Goal: Task Accomplishment & Management: Complete application form

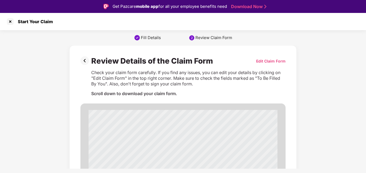
scroll to position [13, 0]
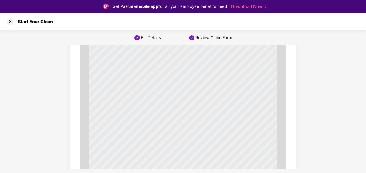
scroll to position [351, 0]
click at [10, 23] on div at bounding box center [10, 21] width 9 height 9
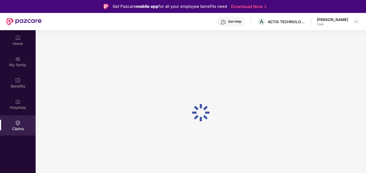
scroll to position [30, 0]
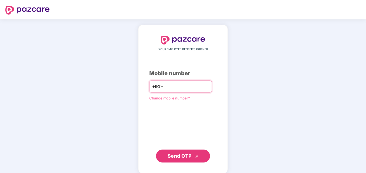
click at [168, 88] on input "number" at bounding box center [187, 86] width 44 height 9
drag, startPoint x: 170, startPoint y: 86, endPoint x: 171, endPoint y: 88, distance: 2.8
click at [170, 86] on input "*********" at bounding box center [187, 86] width 44 height 9
type input "**********"
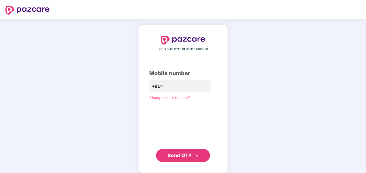
click at [188, 153] on span "Send OTP" at bounding box center [179, 156] width 24 height 6
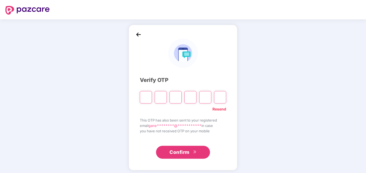
type input "*"
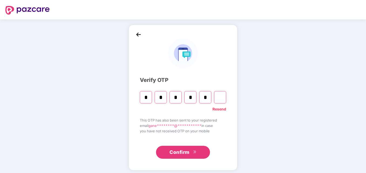
type input "*"
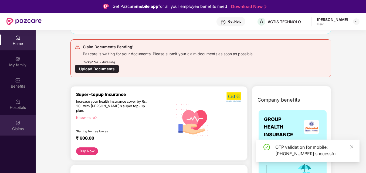
scroll to position [81, 0]
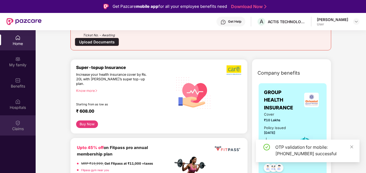
click at [16, 127] on div "Claims" at bounding box center [18, 128] width 36 height 5
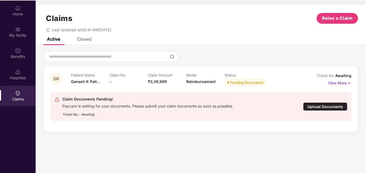
scroll to position [30, 0]
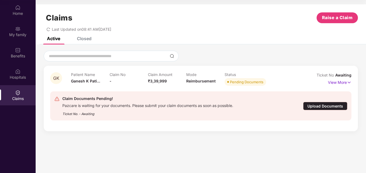
click at [86, 36] on div "Claims Raise a Claim Last Updated on 08:41 AM, 11 Sep 2025" at bounding box center [201, 20] width 330 height 33
click at [86, 39] on div "Closed" at bounding box center [84, 38] width 15 height 5
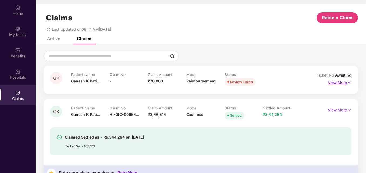
click at [339, 83] on p "View More" at bounding box center [339, 81] width 23 height 7
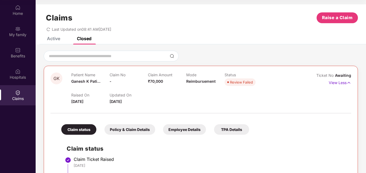
click at [344, 76] on span "Awaiting" at bounding box center [343, 75] width 16 height 5
click at [232, 83] on div "Review Failed" at bounding box center [241, 82] width 23 height 5
click at [200, 82] on span "Reimbursement" at bounding box center [200, 81] width 29 height 5
click at [122, 104] on span "[DATE]" at bounding box center [115, 101] width 12 height 5
drag, startPoint x: 76, startPoint y: 101, endPoint x: 155, endPoint y: 100, distance: 78.8
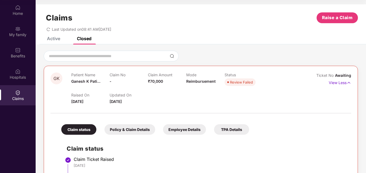
click at [155, 100] on div "Raised On 08 Sept 2025 Updated On 11 Sept 2025" at bounding box center [186, 95] width 230 height 17
click at [333, 80] on p "View Less" at bounding box center [339, 81] width 22 height 7
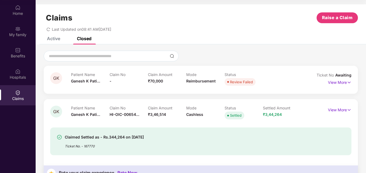
click at [108, 81] on div "Patient Name Ganesh K Pati..." at bounding box center [90, 79] width 38 height 15
click at [112, 81] on div "Claim No -" at bounding box center [128, 79] width 38 height 15
click at [80, 83] on div "Patient Name Ganesh K Pati..." at bounding box center [90, 79] width 38 height 15
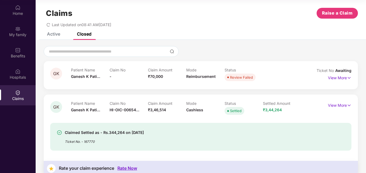
scroll to position [0, 0]
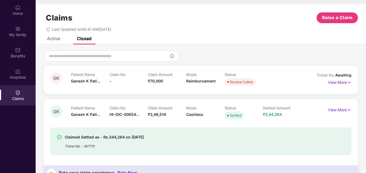
click at [16, 94] on img at bounding box center [17, 92] width 5 height 5
click at [338, 19] on span "Raise a Claim" at bounding box center [337, 17] width 31 height 7
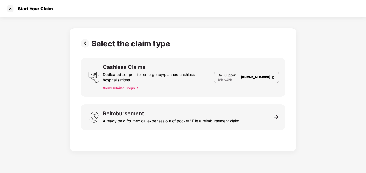
scroll to position [13, 0]
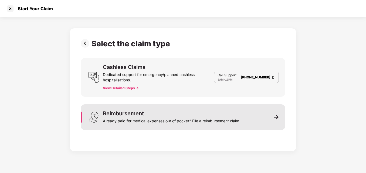
click at [138, 108] on div "Reimbursement Already paid for medical expenses out of pocket? File a reimburse…" at bounding box center [183, 117] width 204 height 26
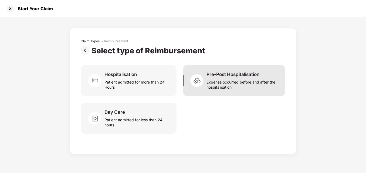
click at [233, 81] on div "Expense occurred before and after the hospitalisation" at bounding box center [242, 83] width 72 height 12
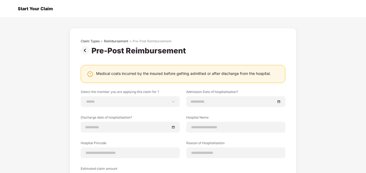
click at [11, 9] on div at bounding box center [10, 8] width 9 height 9
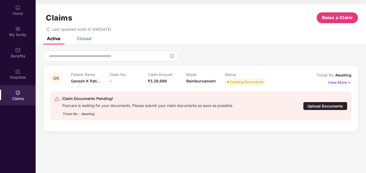
click at [26, 94] on div "Claims" at bounding box center [18, 95] width 36 height 20
click at [80, 40] on div "Closed" at bounding box center [84, 38] width 15 height 5
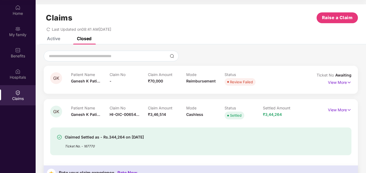
click at [239, 84] on div "Review Failed" at bounding box center [241, 81] width 23 height 5
click at [348, 83] on img at bounding box center [349, 83] width 5 height 6
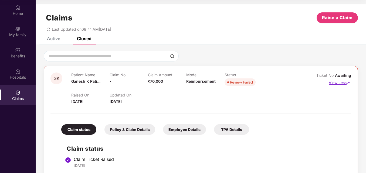
click at [348, 83] on img at bounding box center [348, 83] width 5 height 6
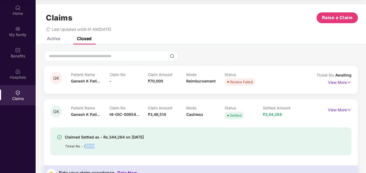
drag, startPoint x: 84, startPoint y: 146, endPoint x: 98, endPoint y: 145, distance: 13.8
click at [98, 145] on div "Ticket No. - 167770" at bounding box center [104, 145] width 79 height 8
click at [184, 143] on div "Claimed Settled as - Rs.344,264 on 26 Aug 2025 Ticket No. - 167770" at bounding box center [177, 141] width 240 height 15
click at [239, 83] on div "Review Failed" at bounding box center [241, 81] width 23 height 5
click at [17, 96] on div "Claims" at bounding box center [18, 98] width 36 height 5
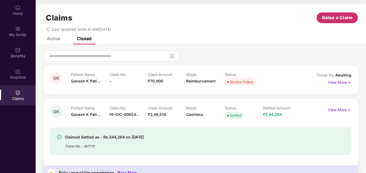
click at [328, 19] on span "Raise a Claim" at bounding box center [337, 17] width 31 height 7
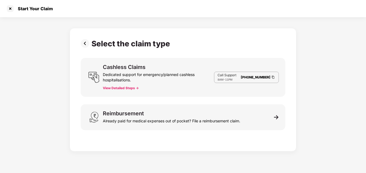
scroll to position [13, 0]
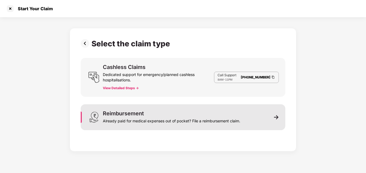
click at [142, 119] on div "Already paid for medical expenses out of pocket? File a reimbursement claim." at bounding box center [171, 120] width 137 height 8
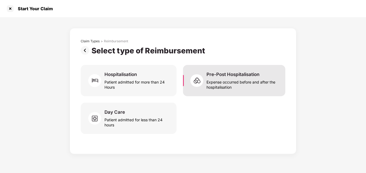
click at [230, 83] on div "Expense occurred before and after the hospitalisation" at bounding box center [242, 83] width 72 height 12
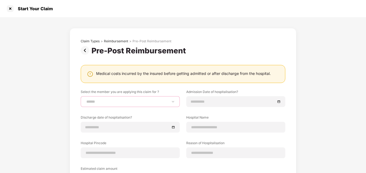
click at [104, 103] on select "**********" at bounding box center [130, 102] width 90 height 4
select select "**********"
click at [85, 100] on select "**********" at bounding box center [130, 102] width 90 height 4
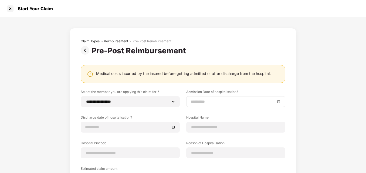
click at [198, 101] on input at bounding box center [233, 102] width 84 height 6
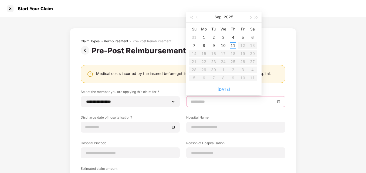
click at [319, 89] on div "**********" at bounding box center [183, 130] width 366 height 227
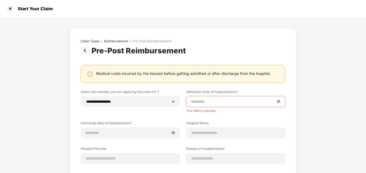
click at [252, 104] on input at bounding box center [233, 102] width 84 height 6
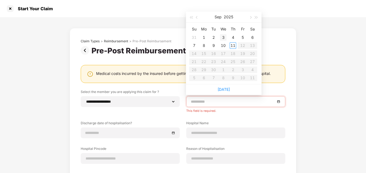
type input "**********"
click at [197, 17] on span "button" at bounding box center [197, 17] width 3 height 3
type input "**********"
click at [240, 45] on div "8" at bounding box center [242, 45] width 6 height 6
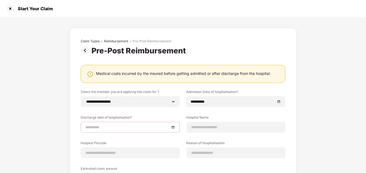
click at [99, 128] on input at bounding box center [127, 127] width 84 height 6
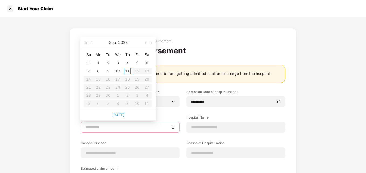
type input "**********"
click at [91, 43] on span "button" at bounding box center [91, 43] width 3 height 3
type input "**********"
click at [146, 71] on div "9" at bounding box center [146, 71] width 6 height 6
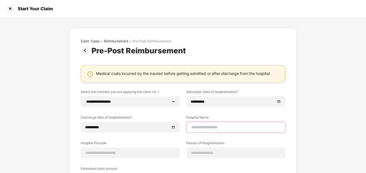
click at [205, 127] on input at bounding box center [236, 128] width 90 height 6
type input "**********"
type input "******"
type input "**********"
type input "*****"
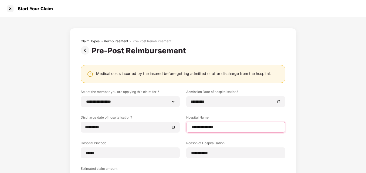
select select "******"
select select "**********"
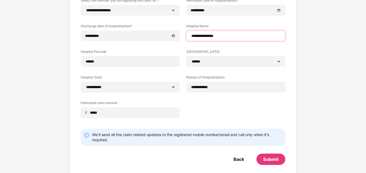
scroll to position [97, 0]
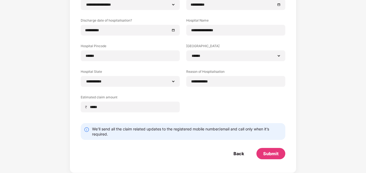
click at [236, 100] on div "**********" at bounding box center [183, 56] width 204 height 128
click at [268, 153] on div "Submit" at bounding box center [270, 154] width 15 height 6
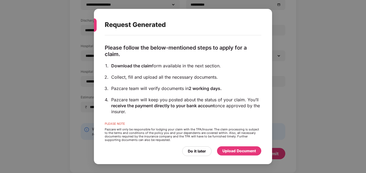
scroll to position [43, 0]
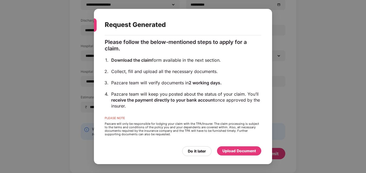
click at [235, 151] on div "Upload Document" at bounding box center [238, 151] width 33 height 6
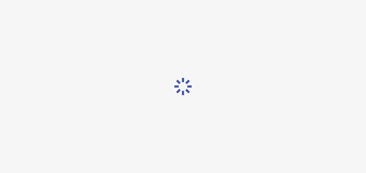
scroll to position [0, 0]
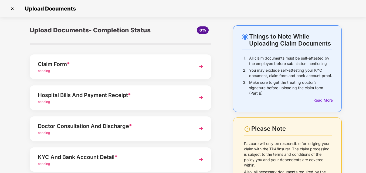
click at [108, 66] on div "Claim Form *" at bounding box center [113, 64] width 151 height 9
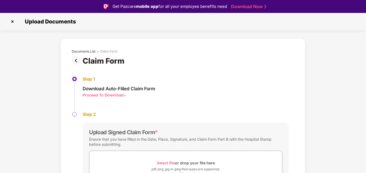
click at [99, 96] on div "Proceed To Download" at bounding box center [103, 95] width 41 height 5
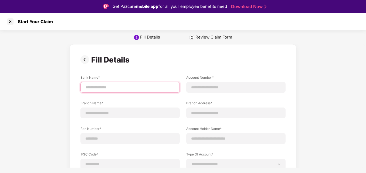
click at [107, 90] on input at bounding box center [130, 88] width 90 height 6
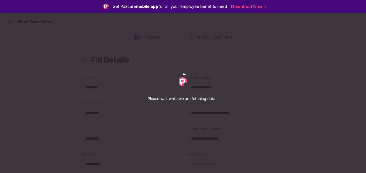
select select "******"
select select "**********"
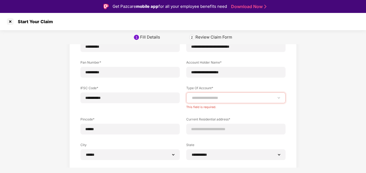
scroll to position [81, 0]
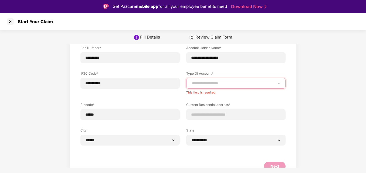
click at [221, 85] on select "**********" at bounding box center [236, 83] width 90 height 4
select select "*******"
click at [191, 81] on select "**********" at bounding box center [236, 83] width 90 height 4
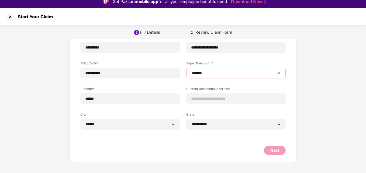
scroll to position [13, 0]
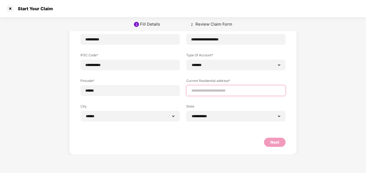
click at [200, 93] on input at bounding box center [236, 91] width 90 height 6
type input "**********"
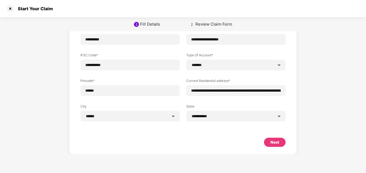
click at [284, 141] on div "Next" at bounding box center [275, 142] width 22 height 9
select select "*******"
select select "******"
select select "**********"
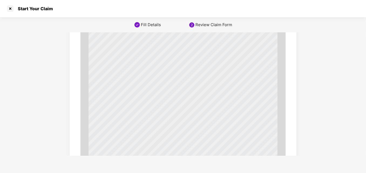
scroll to position [1871, 0]
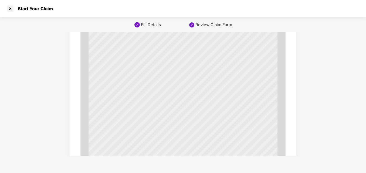
scroll to position [1358, 0]
click at [10, 9] on div at bounding box center [10, 8] width 9 height 9
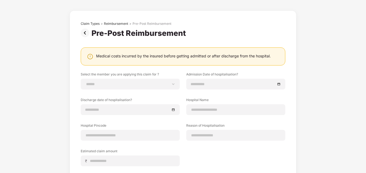
scroll to position [27, 0]
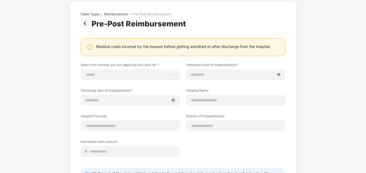
click at [150, 46] on div "Medical costs incurred by the insured before getting admitted or after discharg…" at bounding box center [183, 46] width 174 height 5
click at [112, 75] on select "**********" at bounding box center [130, 75] width 90 height 4
select select "**********"
click at [85, 73] on select "**********" at bounding box center [130, 75] width 90 height 4
click at [204, 70] on div at bounding box center [235, 74] width 99 height 11
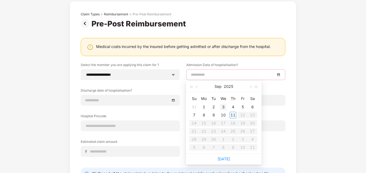
type input "**********"
click at [195, 87] on button "button" at bounding box center [197, 86] width 6 height 11
type input "**********"
click at [241, 115] on div "8" at bounding box center [242, 115] width 6 height 6
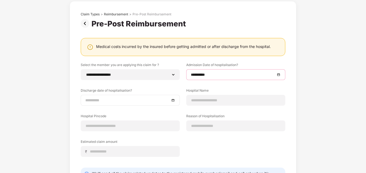
click at [113, 102] on input at bounding box center [127, 100] width 84 height 6
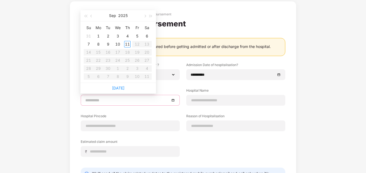
type input "**********"
click at [90, 15] on button "button" at bounding box center [91, 15] width 6 height 11
type input "**********"
click at [148, 45] on div "9" at bounding box center [146, 44] width 6 height 6
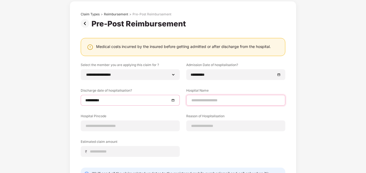
click at [207, 98] on input at bounding box center [236, 101] width 90 height 6
type input "**********"
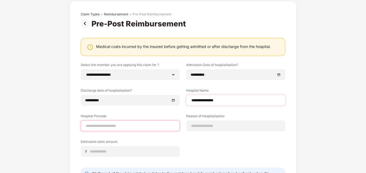
type input "******"
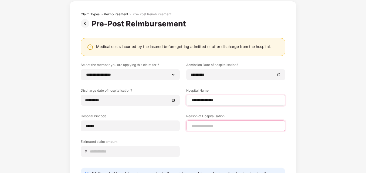
type input "**********"
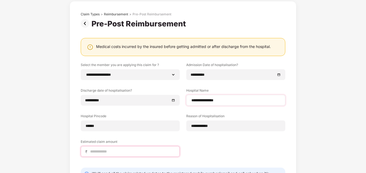
type input "*****"
select select "******"
select select "**********"
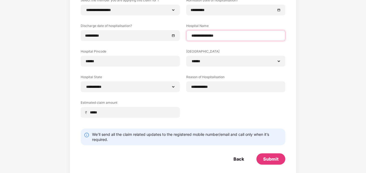
scroll to position [97, 0]
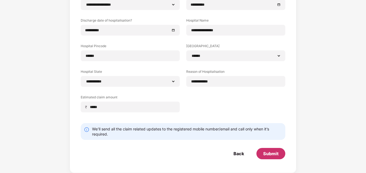
click at [267, 159] on div "Submit" at bounding box center [270, 153] width 29 height 11
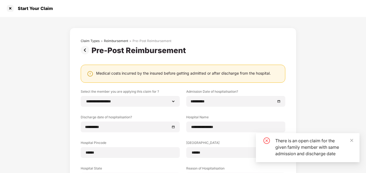
scroll to position [0, 0]
click at [86, 51] on img at bounding box center [86, 50] width 11 height 9
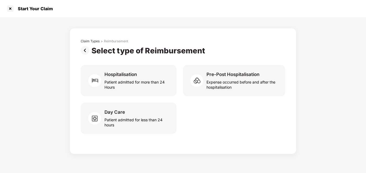
click at [86, 51] on img at bounding box center [86, 50] width 11 height 9
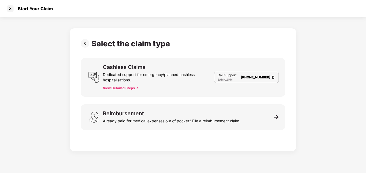
click at [86, 51] on div "Select the claim type Cashless Claims Dedicated support for emergency/planned c…" at bounding box center [183, 88] width 204 height 99
click at [85, 46] on img at bounding box center [86, 43] width 11 height 9
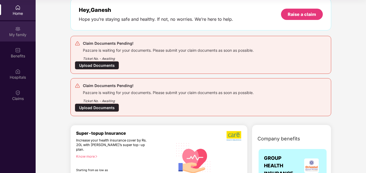
scroll to position [27, 0]
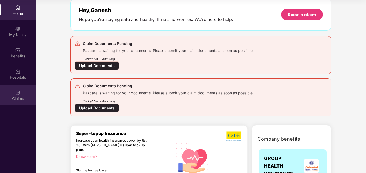
click at [16, 94] on img at bounding box center [17, 92] width 5 height 5
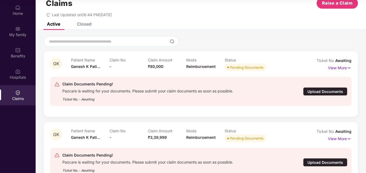
scroll to position [0, 0]
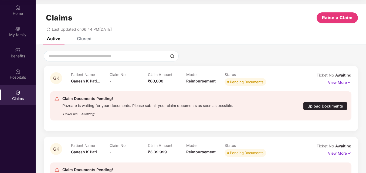
click at [78, 80] on span "Ganesh K Pati..." at bounding box center [85, 81] width 29 height 5
drag, startPoint x: 141, startPoint y: 81, endPoint x: 228, endPoint y: 82, distance: 87.7
click at [228, 82] on div "Patient Name Ganesh K Pati... Claim No - Claim Amount ₹80,000 Mode Reimbursemen…" at bounding box center [186, 79] width 230 height 15
drag, startPoint x: 228, startPoint y: 82, endPoint x: 252, endPoint y: 90, distance: 24.6
click at [252, 90] on div "Claim Documents Pending! Pazcare is waiting for your documents. Please submit y…" at bounding box center [200, 106] width 301 height 38
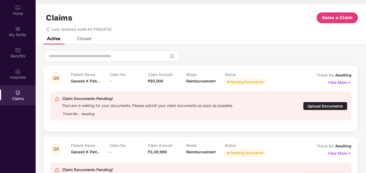
click at [248, 84] on div "Pending Documents" at bounding box center [246, 81] width 33 height 5
click at [264, 83] on span "Pending Documents" at bounding box center [245, 82] width 42 height 8
click at [330, 78] on p "View More" at bounding box center [339, 81] width 23 height 7
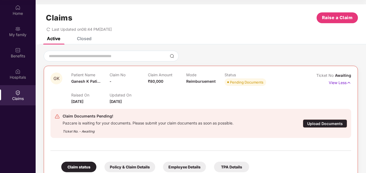
drag, startPoint x: 119, startPoint y: 99, endPoint x: 225, endPoint y: 101, distance: 106.5
click at [133, 101] on div "Updated On 11 Sept 2025" at bounding box center [128, 99] width 38 height 12
click at [225, 101] on div "Raised On [DATE] Updated On [DATE]" at bounding box center [186, 95] width 230 height 17
click at [237, 83] on div "Pending Documents" at bounding box center [246, 82] width 33 height 5
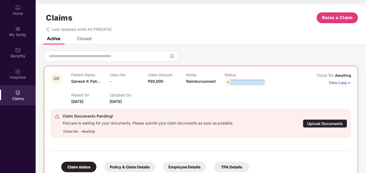
click at [237, 83] on div "Pending Documents" at bounding box center [246, 82] width 33 height 5
drag, startPoint x: 237, startPoint y: 83, endPoint x: 258, endPoint y: 85, distance: 20.9
click at [257, 83] on div "Pending Documents" at bounding box center [246, 82] width 33 height 5
click at [257, 88] on div "Raised On [DATE] Updated On [DATE]" at bounding box center [186, 95] width 230 height 17
drag, startPoint x: 239, startPoint y: 83, endPoint x: 265, endPoint y: 83, distance: 25.9
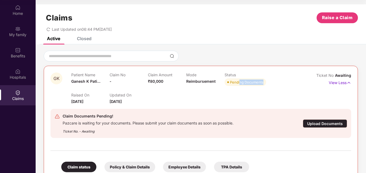
click at [265, 83] on span "Pending Documents" at bounding box center [245, 82] width 42 height 8
drag, startPoint x: 265, startPoint y: 83, endPoint x: 275, endPoint y: 90, distance: 12.0
click at [275, 90] on div "Raised On [DATE] Updated On [DATE]" at bounding box center [186, 95] width 230 height 17
click at [342, 82] on p "View Less" at bounding box center [339, 81] width 22 height 7
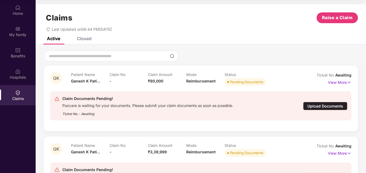
click at [345, 75] on span "Awaiting" at bounding box center [343, 75] width 16 height 5
click at [326, 105] on div "Upload Documents" at bounding box center [325, 106] width 44 height 8
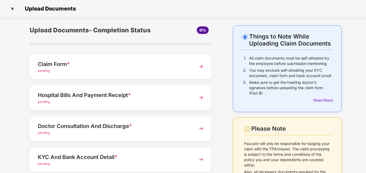
click at [53, 63] on div "Claim Form *" at bounding box center [113, 64] width 151 height 9
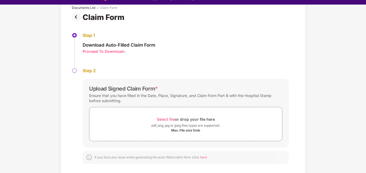
scroll to position [13, 0]
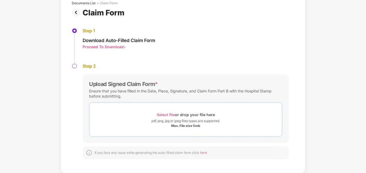
click at [167, 114] on span "Select file" at bounding box center [166, 114] width 18 height 5
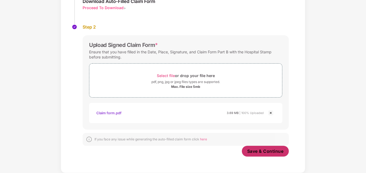
scroll to position [74, 0]
click at [263, 152] on span "Save & Continue" at bounding box center [265, 151] width 36 height 6
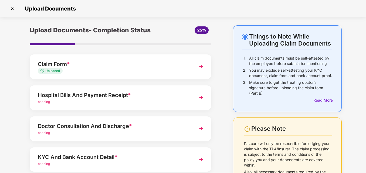
click at [45, 104] on span "pending" at bounding box center [44, 102] width 12 height 4
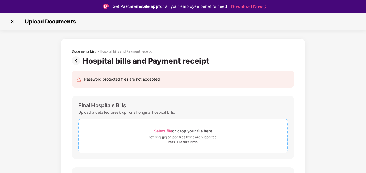
click at [167, 131] on span "Select file" at bounding box center [163, 131] width 18 height 5
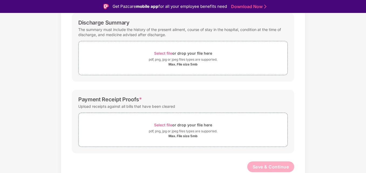
click at [317, 76] on div "Documents List > Hospital bills and Payment receipt Hospital bills and Payment …" at bounding box center [183, 35] width 366 height 302
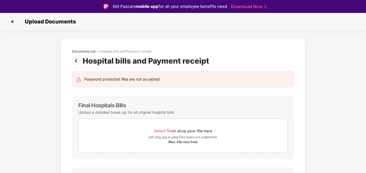
click at [159, 129] on span "Select file" at bounding box center [163, 131] width 18 height 5
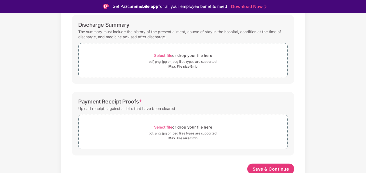
scroll to position [563, 0]
click at [161, 55] on span "Select file" at bounding box center [163, 55] width 18 height 5
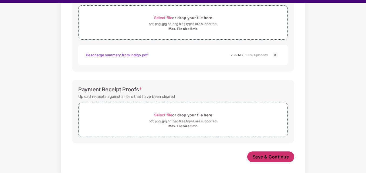
scroll to position [13, 0]
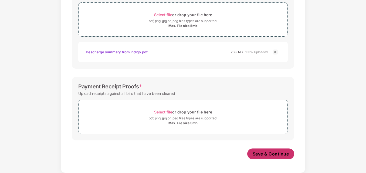
click at [259, 153] on span "Save & Continue" at bounding box center [270, 154] width 36 height 6
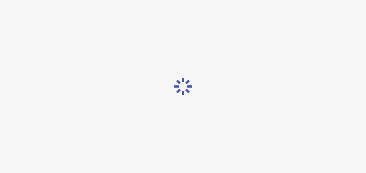
scroll to position [0, 0]
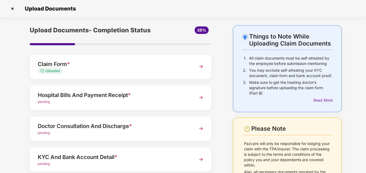
click at [48, 101] on span "pending" at bounding box center [44, 102] width 12 height 4
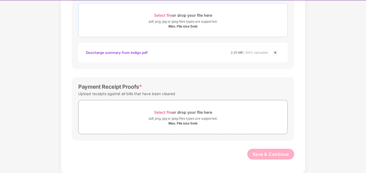
scroll to position [13, 0]
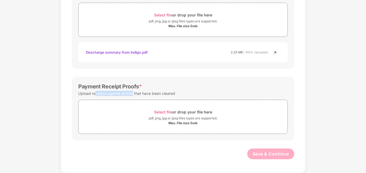
drag, startPoint x: 96, startPoint y: 94, endPoint x: 133, endPoint y: 94, distance: 36.9
click at [133, 94] on div "Upload receipts against all bills that have been cleared" at bounding box center [126, 93] width 97 height 7
drag, startPoint x: 133, startPoint y: 94, endPoint x: 178, endPoint y: 94, distance: 45.0
click at [178, 94] on div "Upload receipts against all bills that have been cleared" at bounding box center [182, 93] width 209 height 7
drag, startPoint x: 178, startPoint y: 94, endPoint x: 201, endPoint y: 95, distance: 23.2
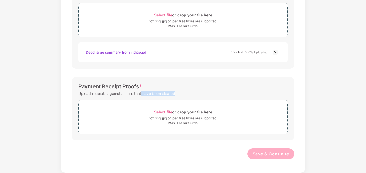
click at [201, 95] on div "Upload receipts against all bills that have been cleared" at bounding box center [182, 93] width 209 height 7
drag, startPoint x: 117, startPoint y: 94, endPoint x: 152, endPoint y: 92, distance: 35.4
click at [152, 92] on div "Upload receipts against all bills that have been cleared" at bounding box center [126, 93] width 97 height 7
drag, startPoint x: 152, startPoint y: 92, endPoint x: 201, endPoint y: 92, distance: 49.4
click at [201, 92] on div "Upload receipts against all bills that have been cleared" at bounding box center [182, 93] width 209 height 7
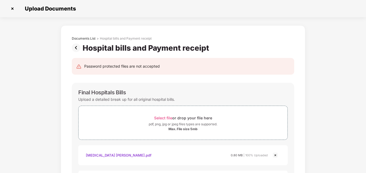
scroll to position [0, 0]
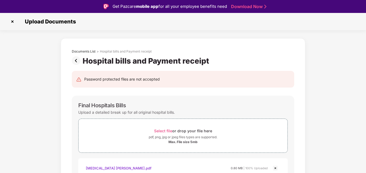
click at [12, 21] on img at bounding box center [12, 21] width 9 height 9
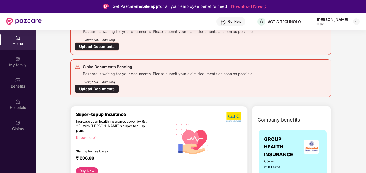
scroll to position [27, 0]
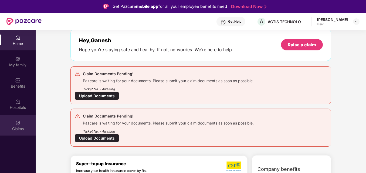
click at [22, 123] on div "Claims" at bounding box center [18, 125] width 36 height 20
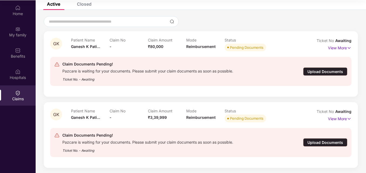
scroll to position [30, 0]
click at [257, 118] on div "Pending Documents" at bounding box center [246, 117] width 33 height 5
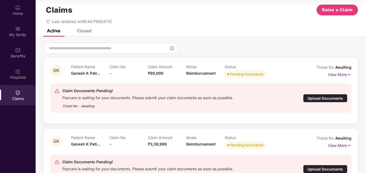
scroll to position [35, 0]
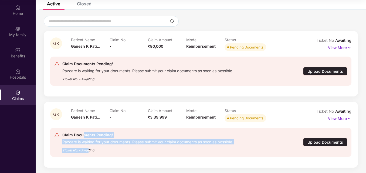
drag, startPoint x: 83, startPoint y: 134, endPoint x: 88, endPoint y: 147, distance: 13.9
click at [88, 147] on div "Claim Documents Pending! Pazcare is waiting for your documents. Please submit y…" at bounding box center [147, 142] width 171 height 21
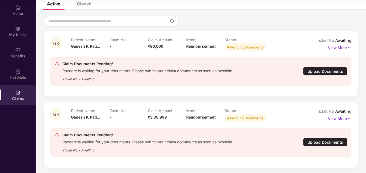
drag, startPoint x: 88, startPoint y: 147, endPoint x: 115, endPoint y: 151, distance: 27.3
click at [115, 151] on div "Ticket No. - Awaiting" at bounding box center [147, 149] width 171 height 8
click at [333, 71] on div "Upload Documents" at bounding box center [325, 71] width 44 height 8
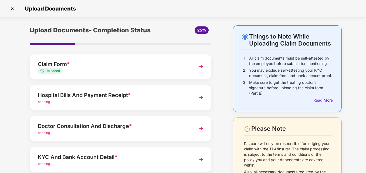
click at [10, 8] on img at bounding box center [12, 8] width 9 height 9
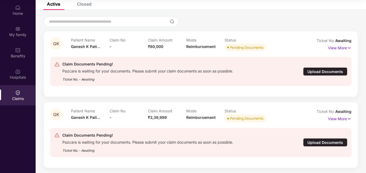
scroll to position [35, 0]
click at [321, 140] on div "Upload Documents" at bounding box center [325, 142] width 44 height 8
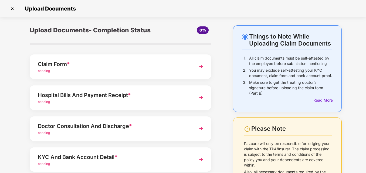
click at [13, 10] on img at bounding box center [12, 8] width 9 height 9
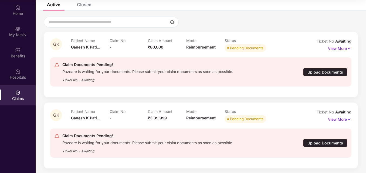
scroll to position [35, 0]
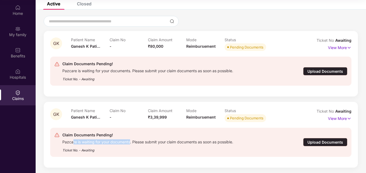
drag, startPoint x: 73, startPoint y: 141, endPoint x: 130, endPoint y: 141, distance: 57.4
click at [130, 141] on div "Pazcare is waiting for your documents. Please submit your claim documents as so…" at bounding box center [147, 141] width 171 height 6
drag, startPoint x: 130, startPoint y: 141, endPoint x: 143, endPoint y: 143, distance: 13.0
click at [143, 143] on div "Pazcare is waiting for your documents. Please submit your claim documents as so…" at bounding box center [147, 141] width 171 height 6
drag, startPoint x: 127, startPoint y: 142, endPoint x: 167, endPoint y: 143, distance: 39.7
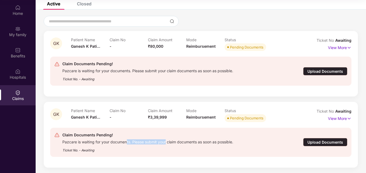
click at [167, 143] on div "Pazcare is waiting for your documents. Please submit your claim documents as so…" at bounding box center [147, 141] width 171 height 6
drag, startPoint x: 78, startPoint y: 150, endPoint x: 114, endPoint y: 150, distance: 36.4
click at [114, 150] on div "Ticket No. - Awaiting" at bounding box center [147, 149] width 171 height 8
drag, startPoint x: 114, startPoint y: 150, endPoint x: 135, endPoint y: 150, distance: 21.0
click at [135, 150] on div "Ticket No. - Awaiting" at bounding box center [147, 149] width 171 height 8
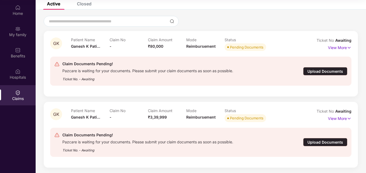
click at [218, 118] on div "Mode Reimbursement" at bounding box center [205, 115] width 38 height 15
click at [340, 119] on p "View More" at bounding box center [339, 117] width 23 height 7
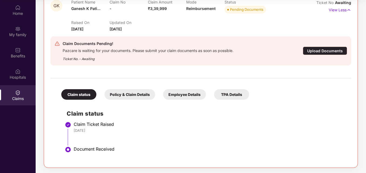
scroll to position [144, 0]
click at [119, 96] on div "Policy & Claim Details" at bounding box center [129, 94] width 51 height 11
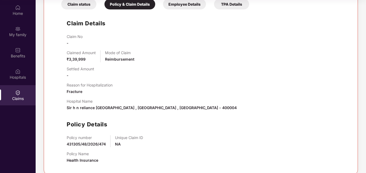
scroll to position [241, 0]
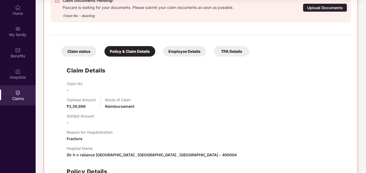
click at [81, 52] on div "Claim status" at bounding box center [78, 51] width 35 height 11
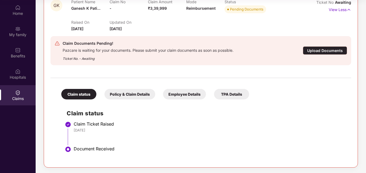
scroll to position [144, 0]
click at [174, 93] on div "Employee Details" at bounding box center [184, 94] width 43 height 11
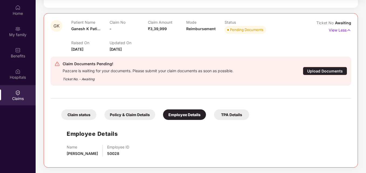
click at [234, 113] on div "TPA Details" at bounding box center [231, 114] width 35 height 11
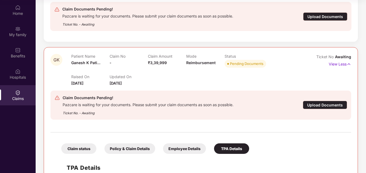
scroll to position [28, 0]
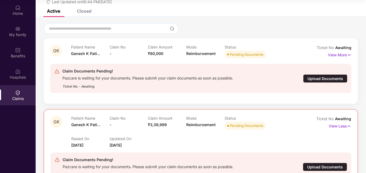
click at [322, 78] on div "Upload Documents" at bounding box center [325, 78] width 44 height 8
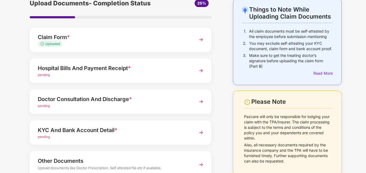
scroll to position [54, 0]
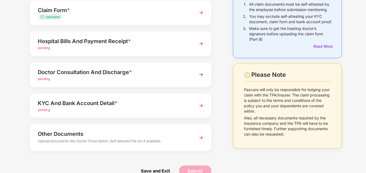
click at [121, 79] on div "pending" at bounding box center [113, 79] width 151 height 5
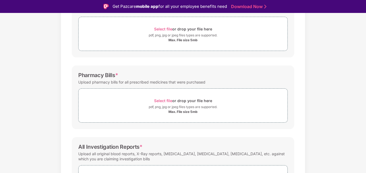
scroll to position [135, 0]
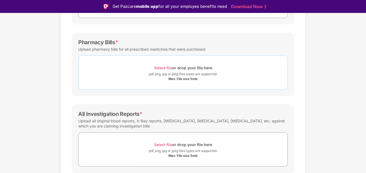
click at [167, 68] on span "Select file" at bounding box center [163, 68] width 18 height 5
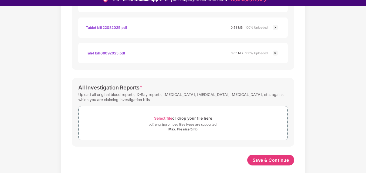
scroll to position [13, 0]
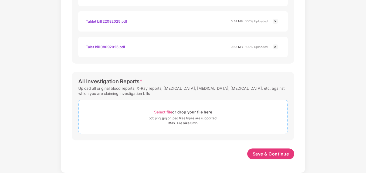
click at [167, 113] on span "Select file" at bounding box center [163, 112] width 18 height 5
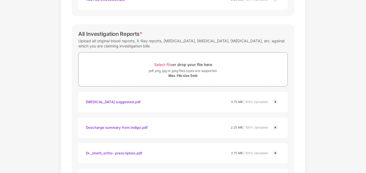
scroll to position [693, 0]
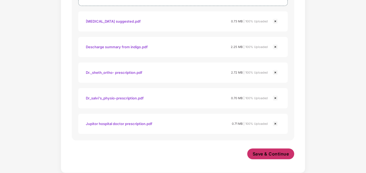
click at [260, 150] on button "Save & Continue" at bounding box center [270, 154] width 47 height 11
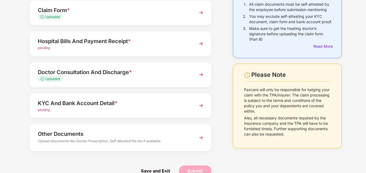
scroll to position [65, 0]
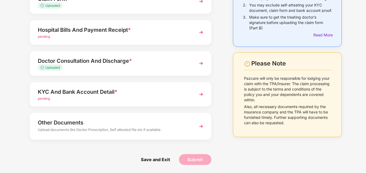
click at [119, 94] on div "KYC And Bank Account Detail *" at bounding box center [113, 92] width 151 height 9
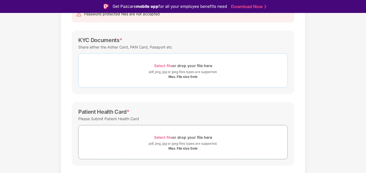
click at [163, 65] on span "Select file" at bounding box center [163, 65] width 18 height 5
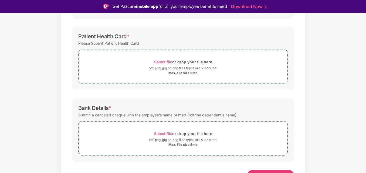
scroll to position [173, 0]
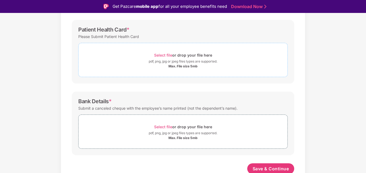
click at [165, 54] on span "Select file" at bounding box center [163, 55] width 18 height 5
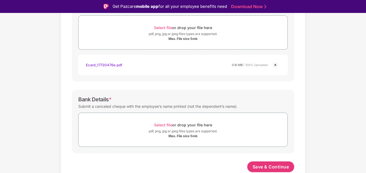
scroll to position [13, 0]
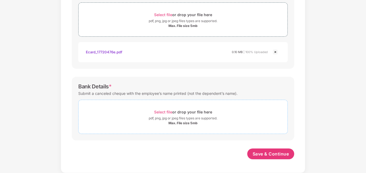
click at [163, 109] on div "Select file or drop your file here" at bounding box center [183, 111] width 58 height 7
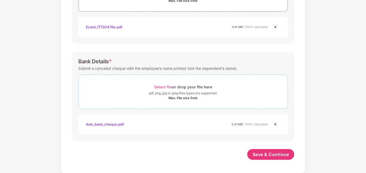
scroll to position [226, 0]
click at [264, 152] on span "Save & Continue" at bounding box center [270, 154] width 36 height 6
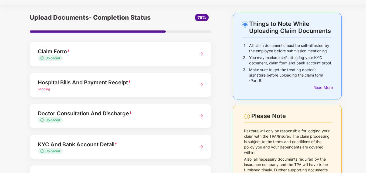
scroll to position [11, 0]
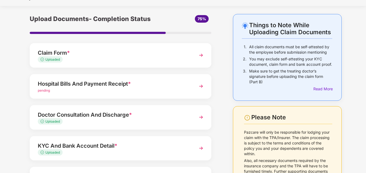
click at [104, 86] on div "Hospital Bills And Payment Receipt *" at bounding box center [113, 84] width 151 height 9
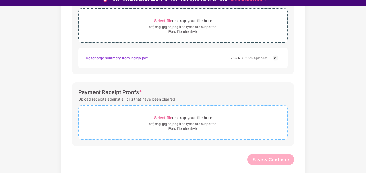
scroll to position [13, 0]
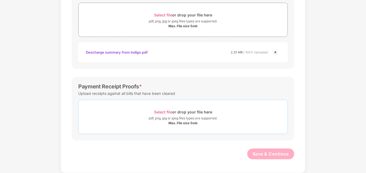
click at [166, 110] on span "Select file" at bounding box center [163, 112] width 18 height 5
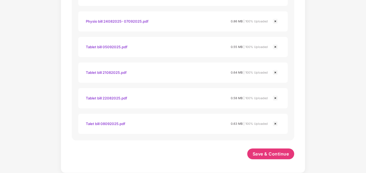
scroll to position [995, 0]
click at [263, 152] on span "Save & Continue" at bounding box center [270, 154] width 36 height 6
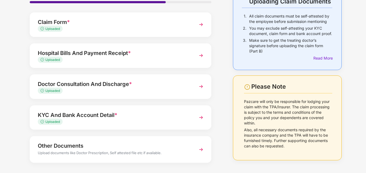
scroll to position [65, 0]
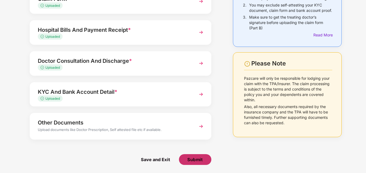
click at [201, 157] on span "Submit" at bounding box center [194, 160] width 15 height 6
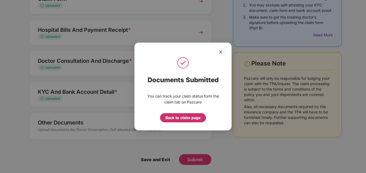
click at [190, 119] on div "Back to claim page" at bounding box center [182, 118] width 35 height 6
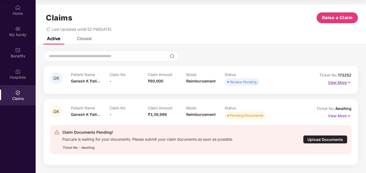
click at [335, 84] on p "View More" at bounding box center [339, 81] width 23 height 7
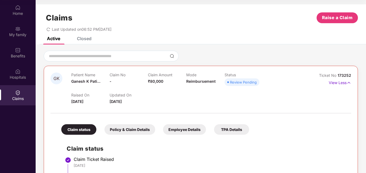
scroll to position [27, 0]
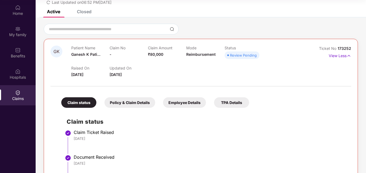
click at [78, 74] on span "[DATE]" at bounding box center [77, 74] width 12 height 5
drag, startPoint x: 78, startPoint y: 74, endPoint x: 134, endPoint y: 74, distance: 55.3
click at [134, 74] on div "Raised On [DATE] Updated On [DATE]" at bounding box center [186, 68] width 230 height 17
drag, startPoint x: 134, startPoint y: 74, endPoint x: 165, endPoint y: 75, distance: 31.3
click at [165, 75] on div "Raised On [DATE] Updated On [DATE]" at bounding box center [186, 68] width 230 height 17
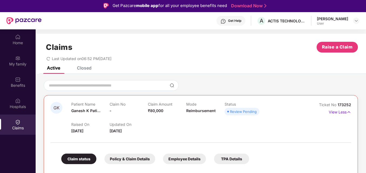
scroll to position [0, 0]
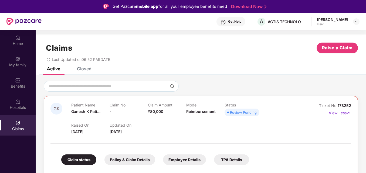
click at [83, 67] on div "Closed" at bounding box center [84, 68] width 15 height 5
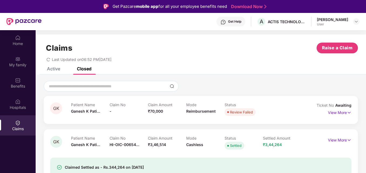
click at [56, 68] on div "Active" at bounding box center [53, 68] width 13 height 5
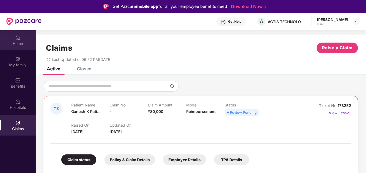
click at [19, 42] on div "Home" at bounding box center [18, 43] width 36 height 5
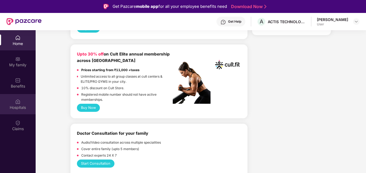
scroll to position [243, 0]
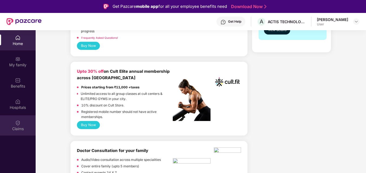
click at [18, 125] on img at bounding box center [17, 122] width 5 height 5
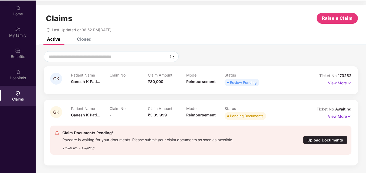
scroll to position [30, 0]
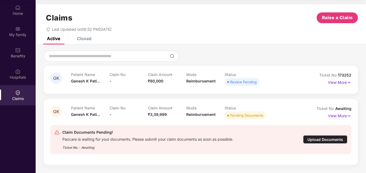
click at [204, 42] on div "Active Closed" at bounding box center [201, 41] width 330 height 8
